Goal: Task Accomplishment & Management: Use online tool/utility

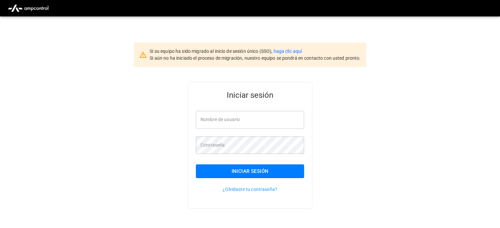
type input "**********"
click at [255, 173] on button "Iniciar sesión" at bounding box center [250, 171] width 108 height 14
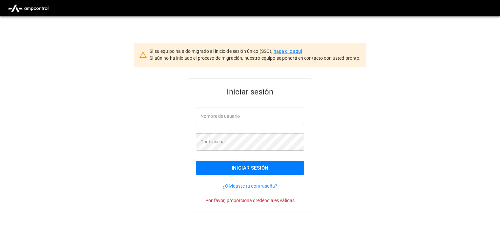
click at [293, 50] on link "haga clic aquí" at bounding box center [288, 51] width 29 height 5
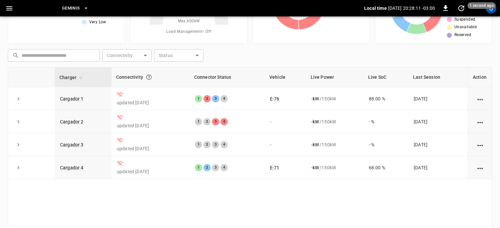
scroll to position [66, 0]
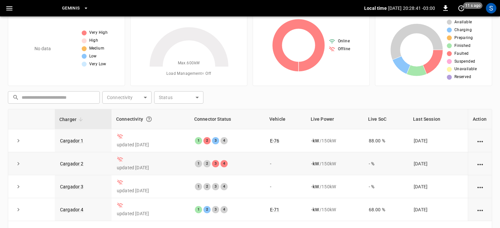
scroll to position [55, 0]
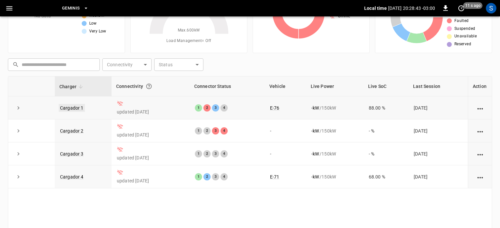
click at [79, 106] on link "Cargador 1" at bounding box center [72, 108] width 26 height 8
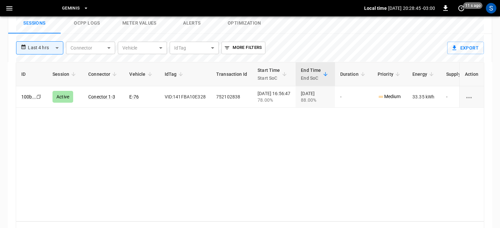
scroll to position [335, 0]
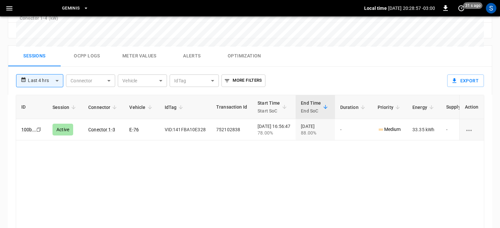
click at [21, 6] on img at bounding box center [21, 8] width 0 height 12
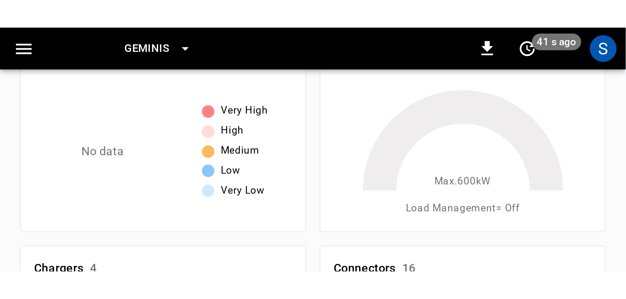
scroll to position [22, 0]
